Goal: Task Accomplishment & Management: Complete application form

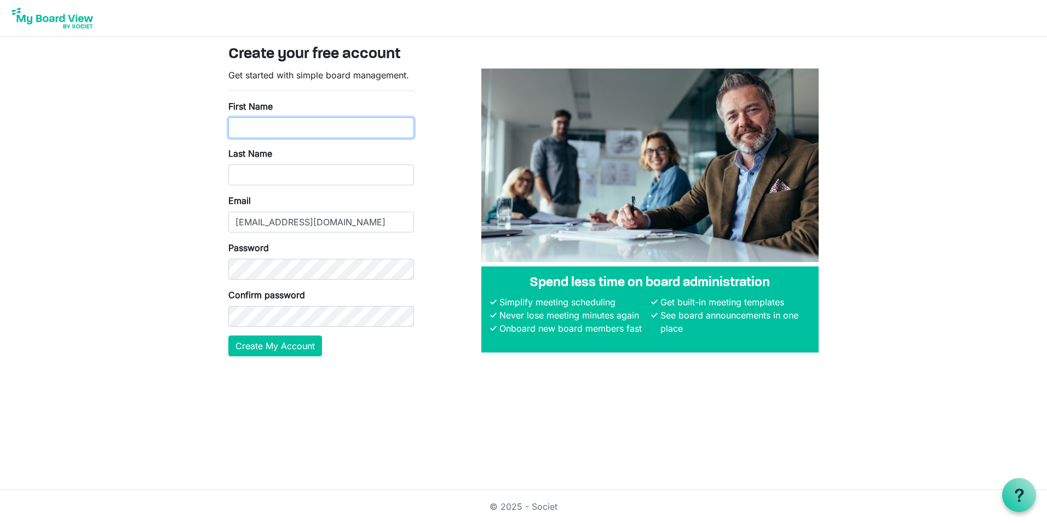
click at [333, 129] on input "First Name" at bounding box center [321, 127] width 186 height 21
type input "whitney"
type input "johnson"
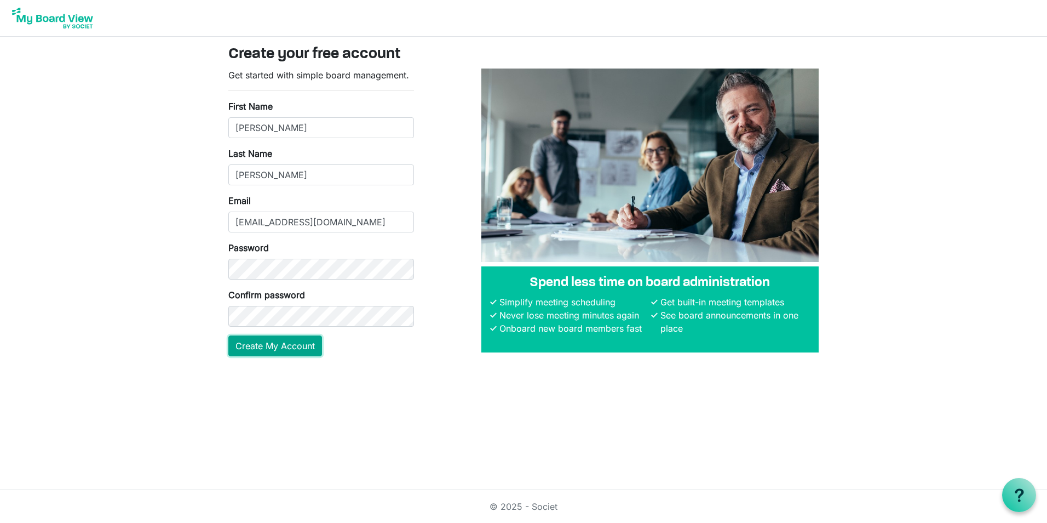
click at [265, 341] on button "Create My Account" at bounding box center [275, 345] width 94 height 21
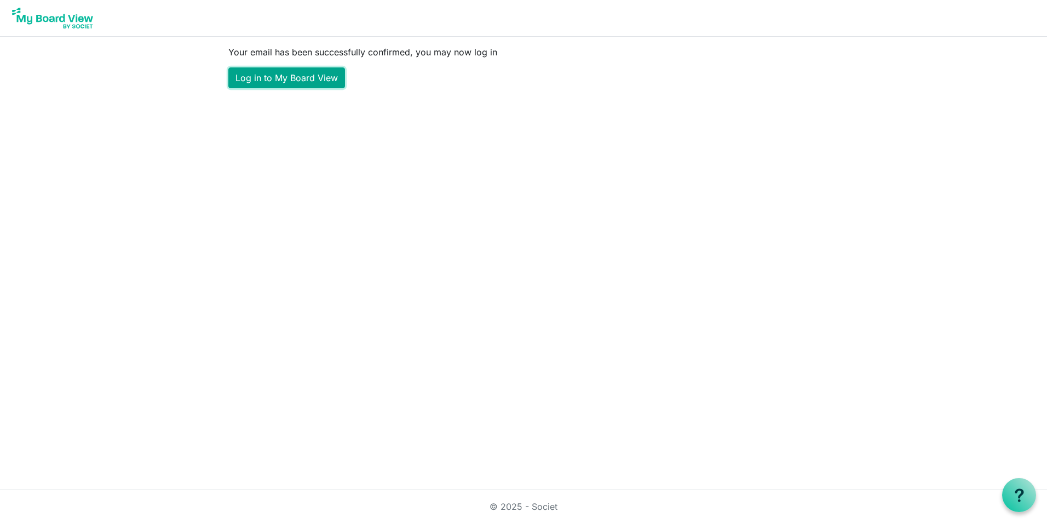
click at [303, 78] on link "Log in to My Board View" at bounding box center [286, 77] width 117 height 21
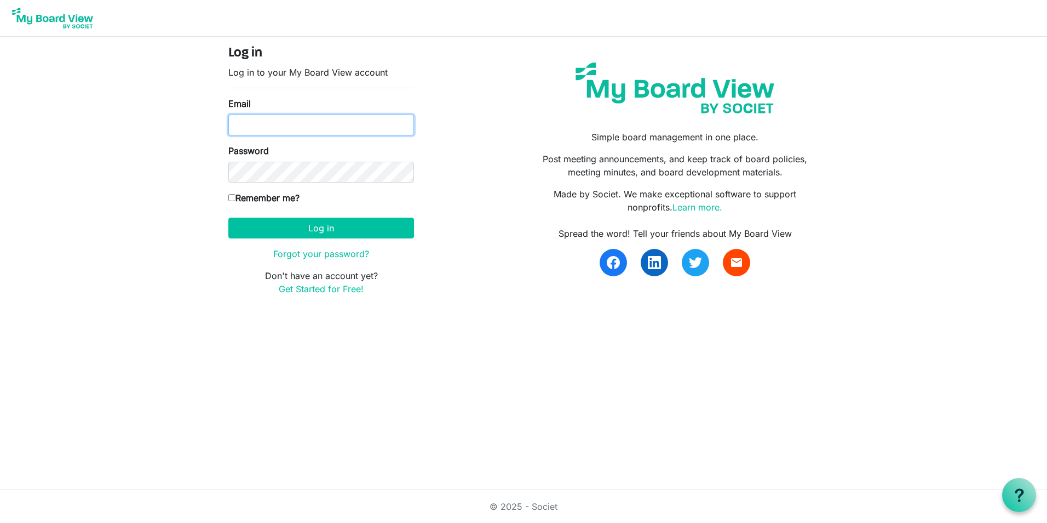
click at [280, 125] on input "Email" at bounding box center [321, 124] width 186 height 21
type input "steam2856@gmail.com"
click at [241, 194] on label "Remember me?" at bounding box center [263, 197] width 71 height 13
click at [236, 194] on input "Remember me?" at bounding box center [231, 197] width 7 height 7
checkbox input "true"
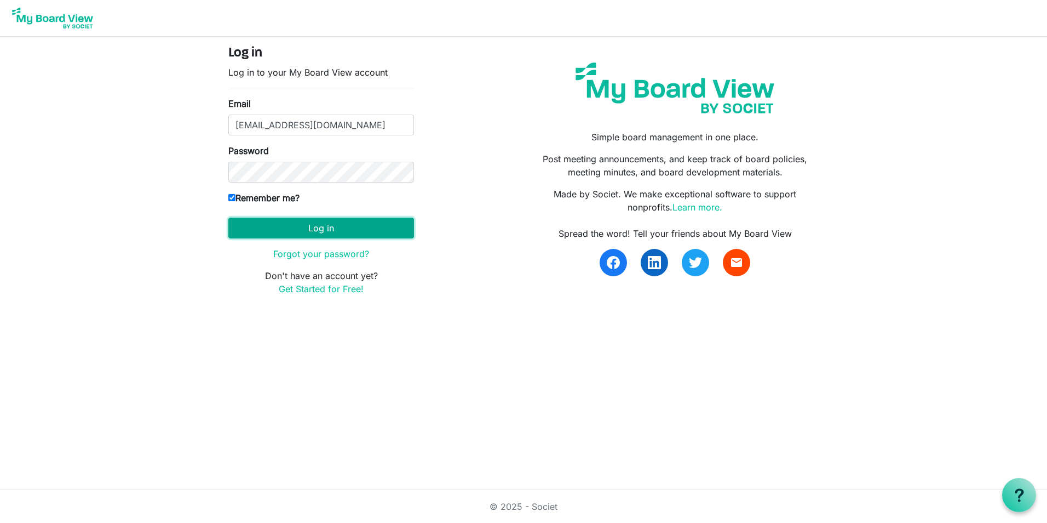
click at [243, 223] on button "Log in" at bounding box center [321, 227] width 186 height 21
